Goal: Information Seeking & Learning: Learn about a topic

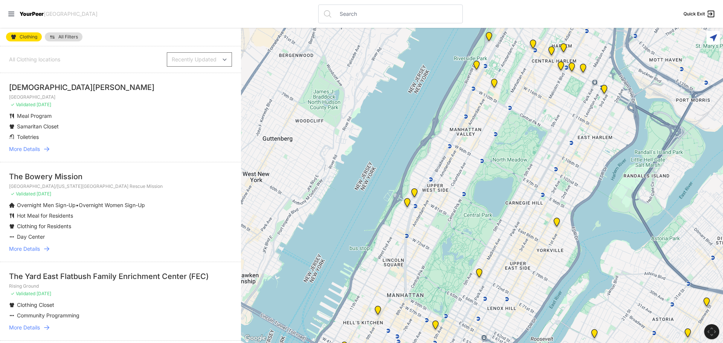
click at [50, 151] on icon at bounding box center [47, 149] width 8 height 8
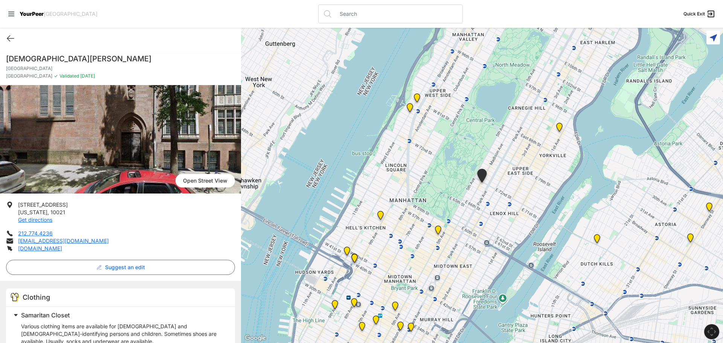
select select "recentlyUpdated"
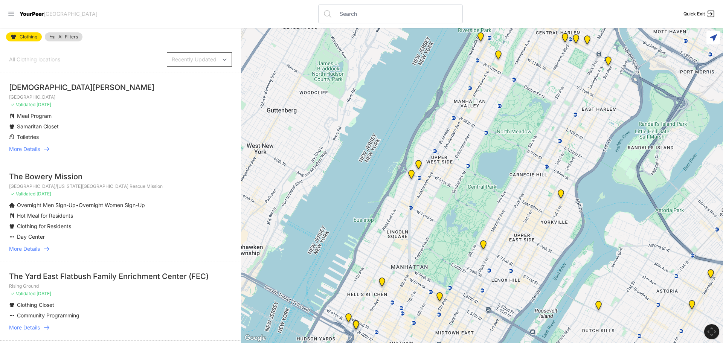
click at [49, 247] on icon at bounding box center [47, 249] width 8 height 8
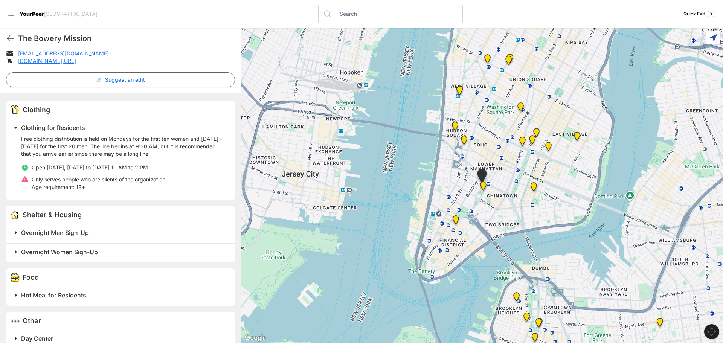
scroll to position [201, 0]
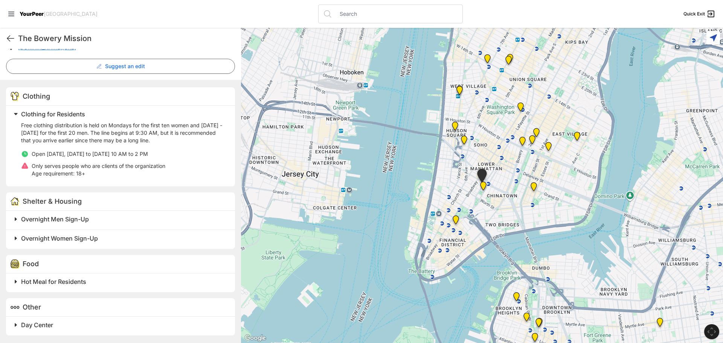
select select "recentlyUpdated"
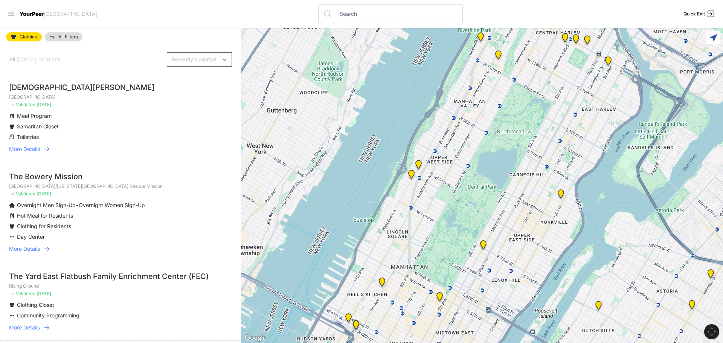
click at [50, 324] on li "The Yard East Flatbush Family Enrichment Center (FEC) Rising Ground ✓ Validated…" at bounding box center [120, 301] width 241 height 79
click at [50, 324] on icon at bounding box center [47, 328] width 8 height 8
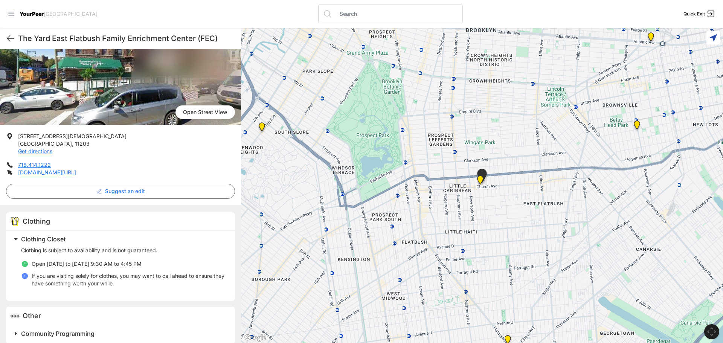
scroll to position [77, 0]
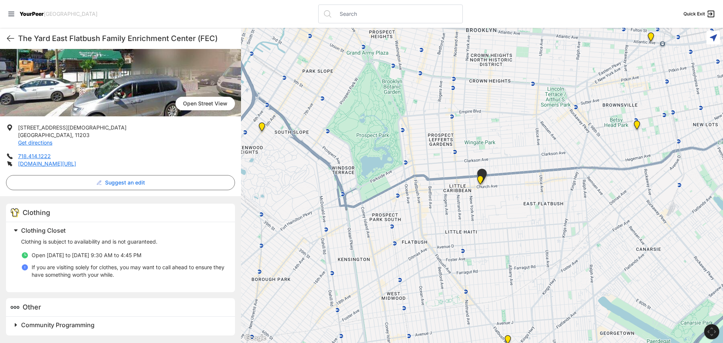
select select "recentlyUpdated"
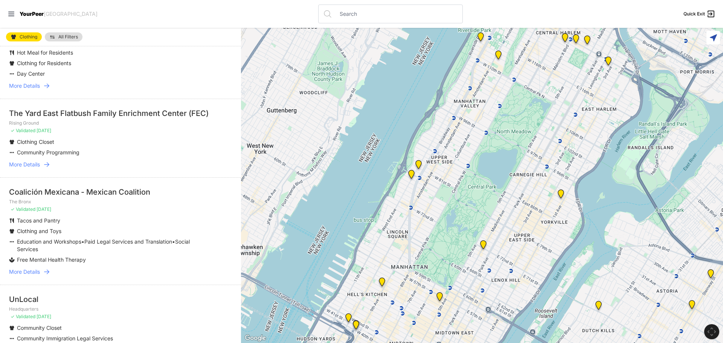
scroll to position [327, 0]
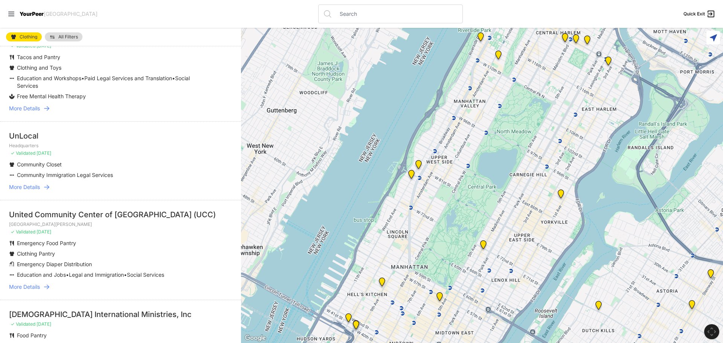
click at [49, 284] on icon at bounding box center [47, 287] width 8 height 8
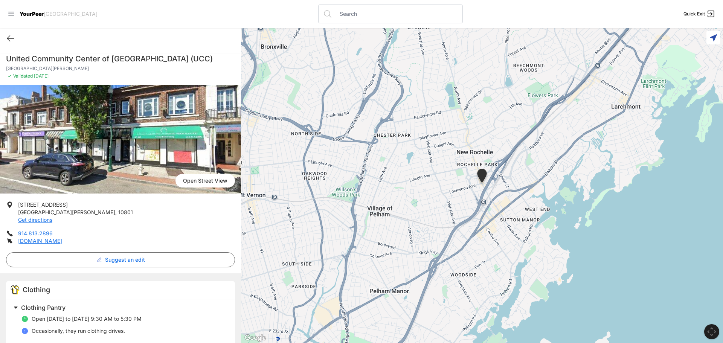
select select "recentlyUpdated"
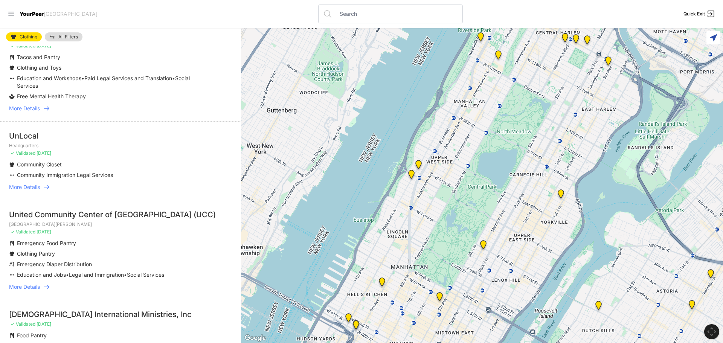
scroll to position [490, 0]
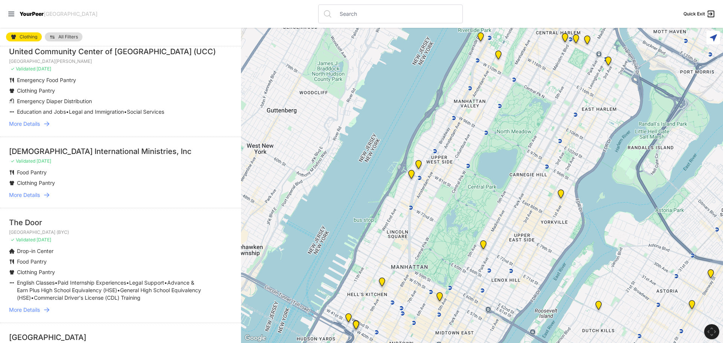
click at [49, 195] on icon at bounding box center [47, 195] width 8 height 8
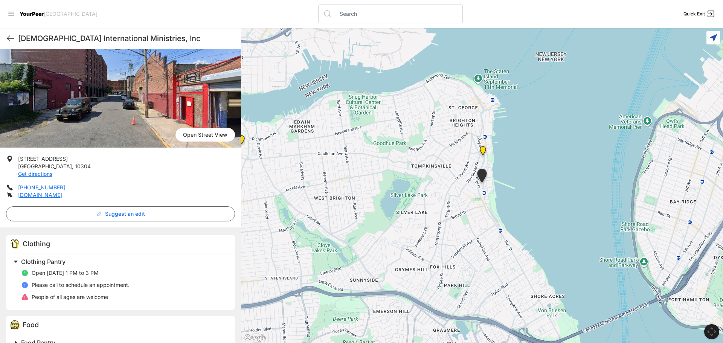
scroll to position [56, 0]
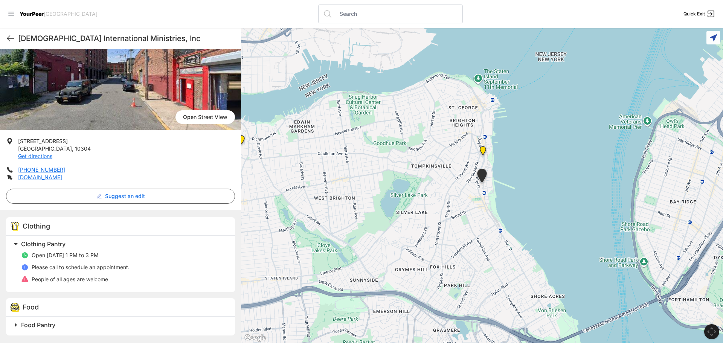
select select "recentlyUpdated"
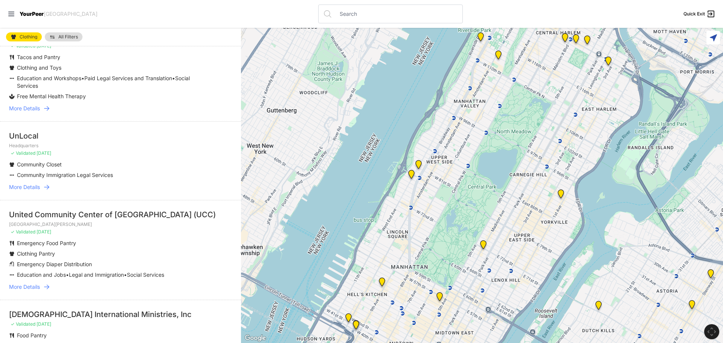
scroll to position [490, 0]
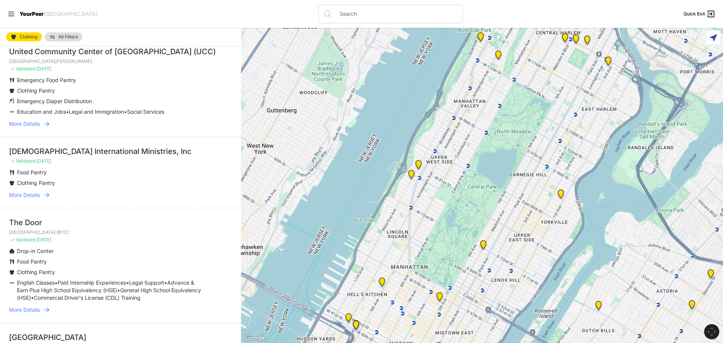
click at [49, 311] on icon at bounding box center [47, 310] width 8 height 8
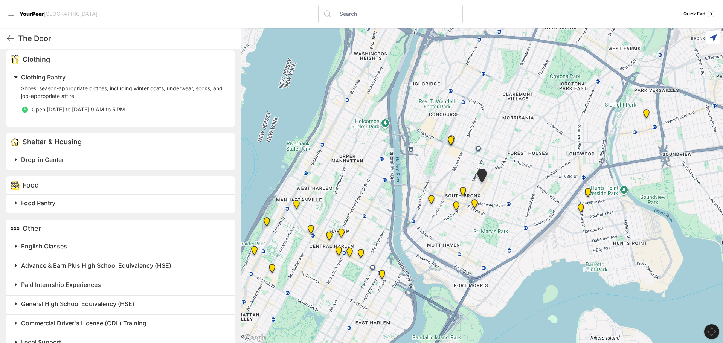
scroll to position [248, 0]
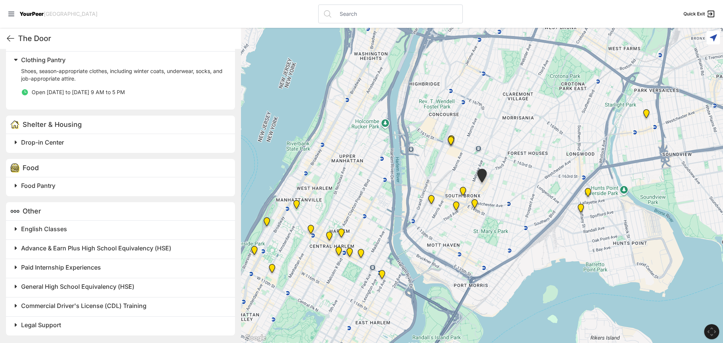
select select "recentlyUpdated"
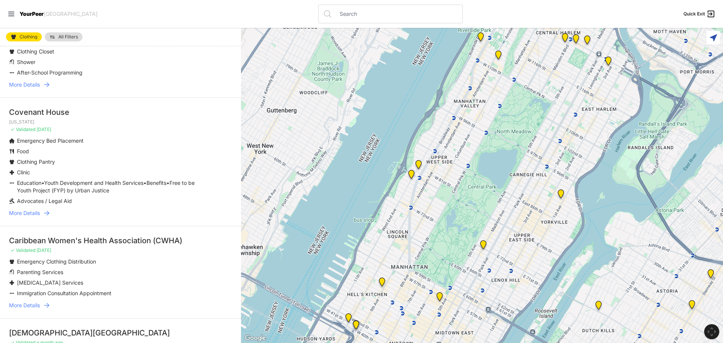
scroll to position [816, 0]
click at [49, 301] on icon at bounding box center [47, 304] width 8 height 8
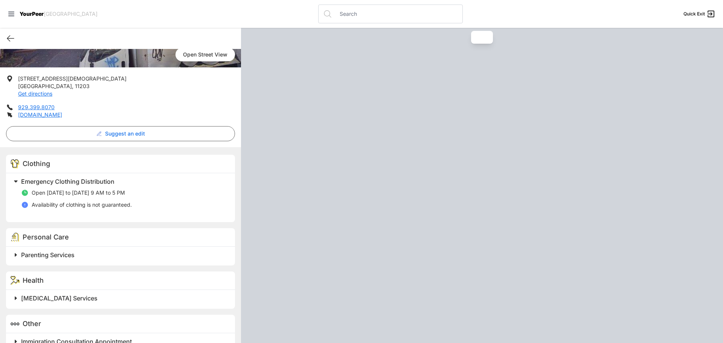
scroll to position [135, 0]
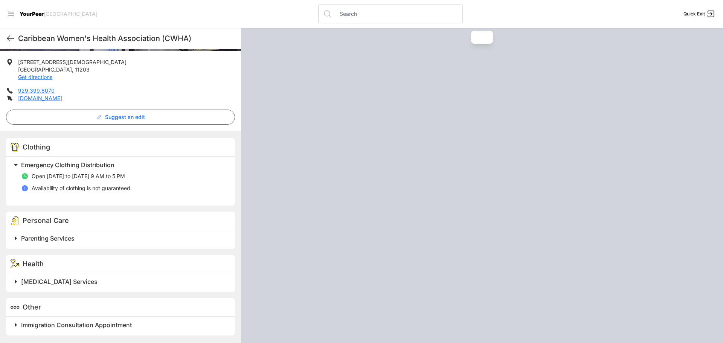
select select "recentlyUpdated"
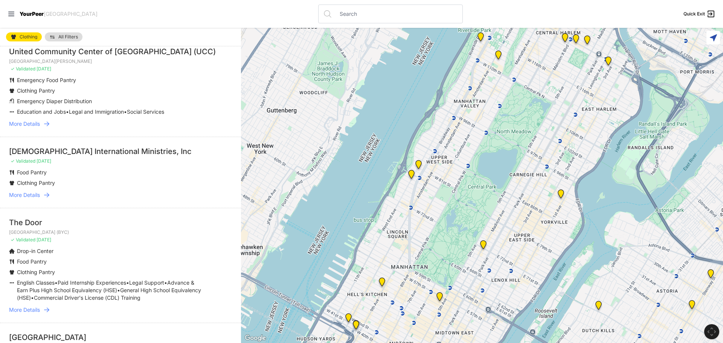
scroll to position [327, 0]
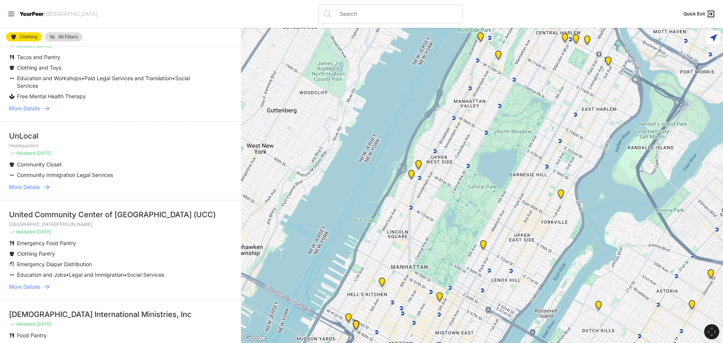
click at [49, 286] on icon at bounding box center [47, 287] width 8 height 8
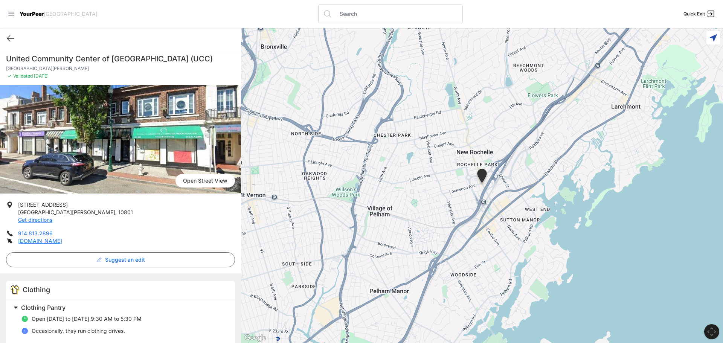
select select "recentlyUpdated"
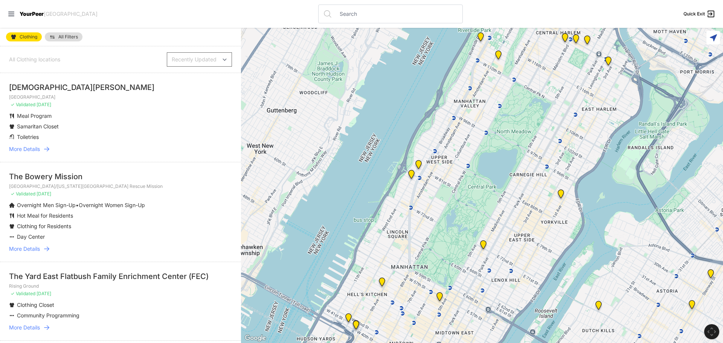
scroll to position [163, 0]
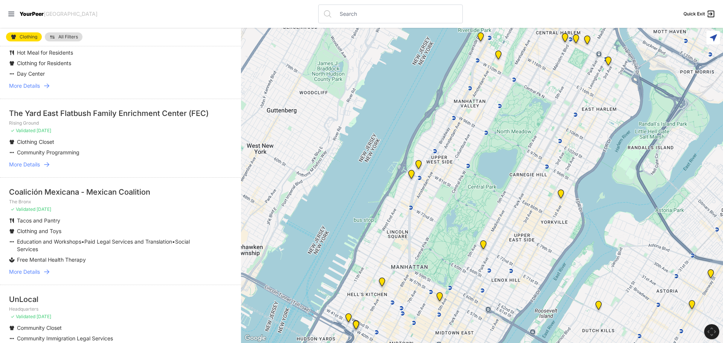
click at [53, 270] on link "More Details" at bounding box center [120, 272] width 223 height 8
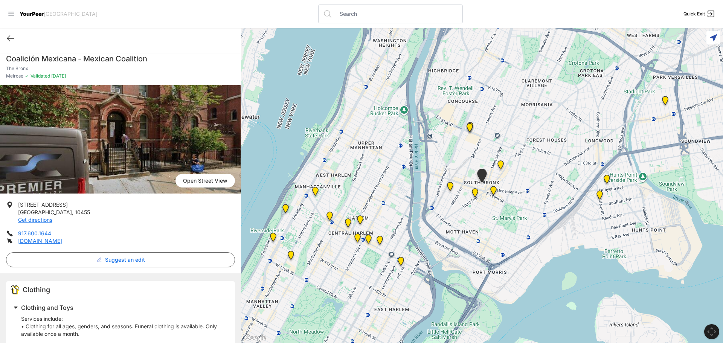
click at [186, 180] on span "Open Street View" at bounding box center [206, 181] width 60 height 14
select select "recentlyUpdated"
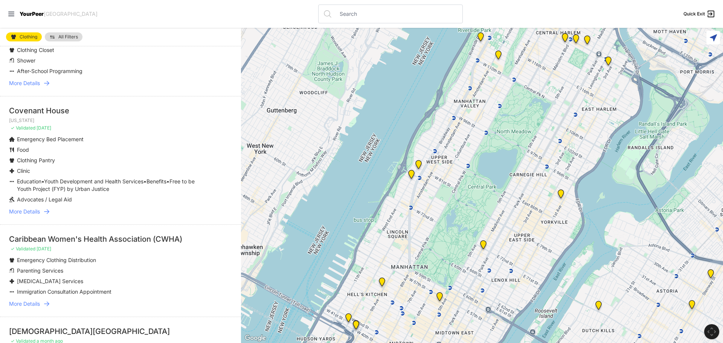
scroll to position [979, 0]
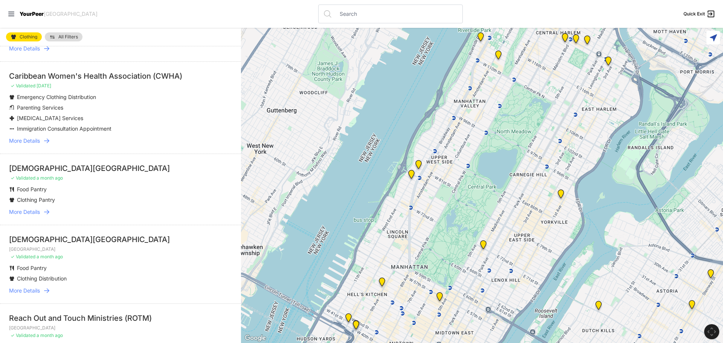
click at [52, 289] on link "More Details" at bounding box center [120, 291] width 223 height 8
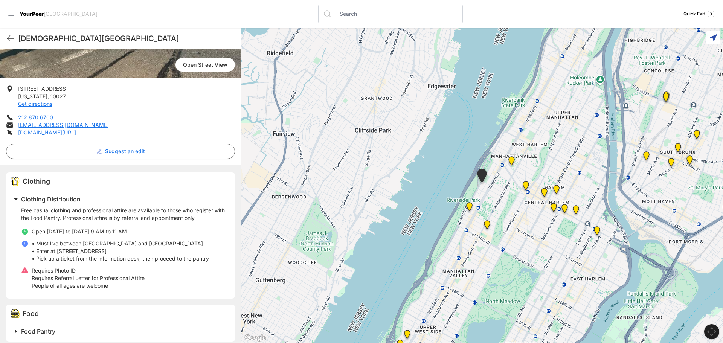
scroll to position [122, 0]
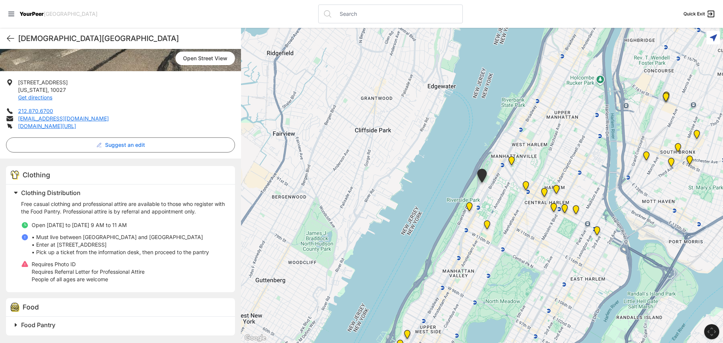
select select "recentlyUpdated"
